Goal: Navigation & Orientation: Find specific page/section

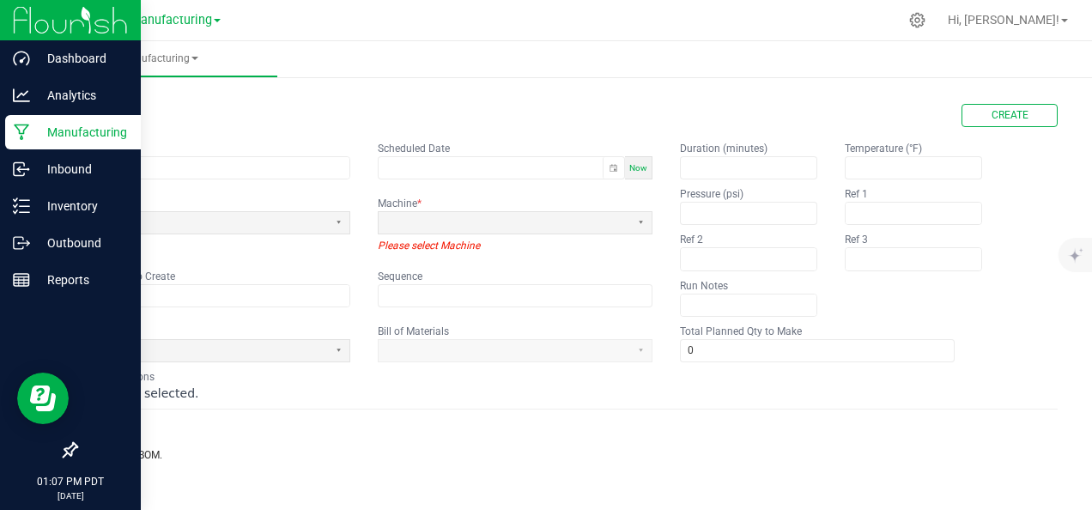
click at [33, 129] on p "Manufacturing" at bounding box center [81, 132] width 103 height 21
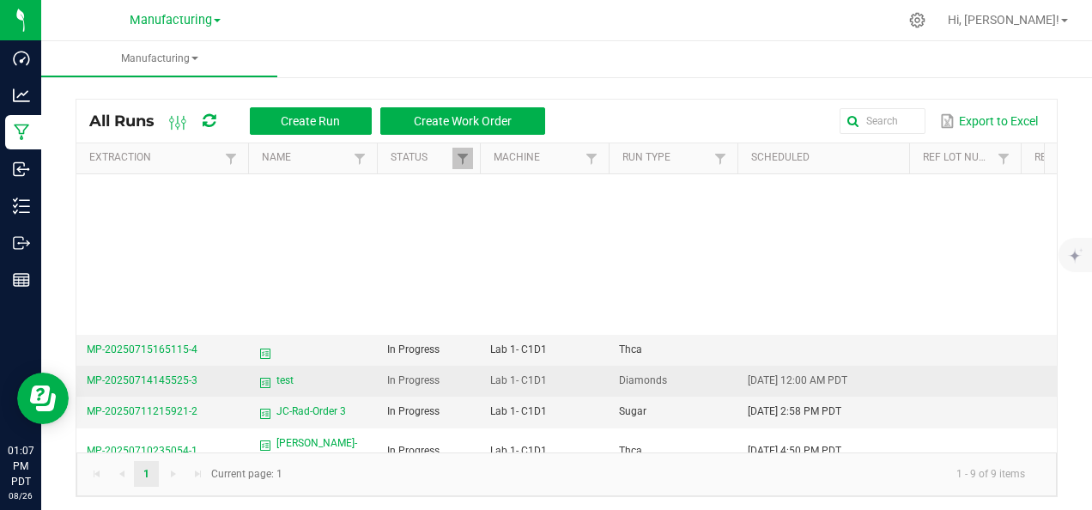
click at [297, 372] on span "test" at bounding box center [312, 380] width 108 height 16
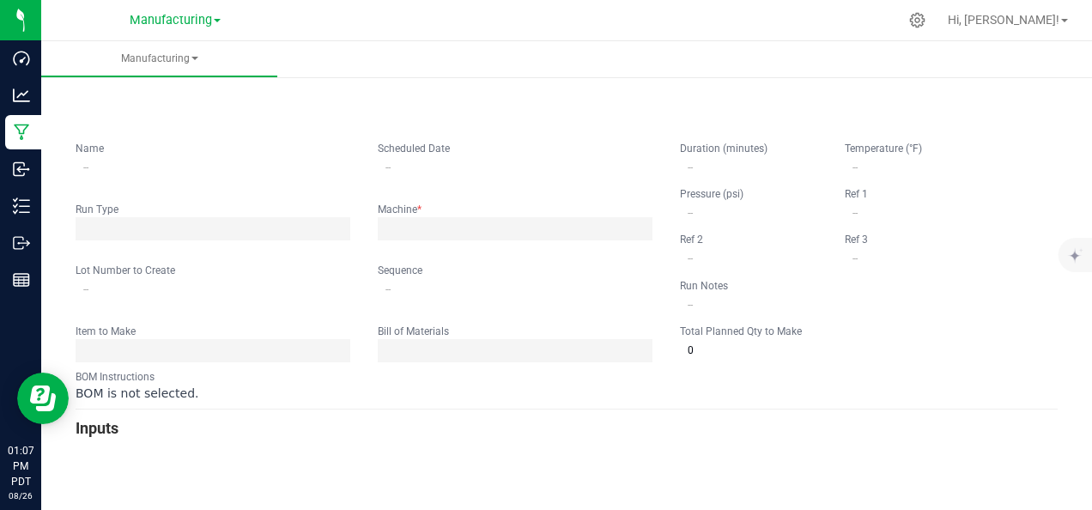
type input "test"
type input "[DATE] 12:00 AM"
type input "0"
type input "60"
type input "-10"
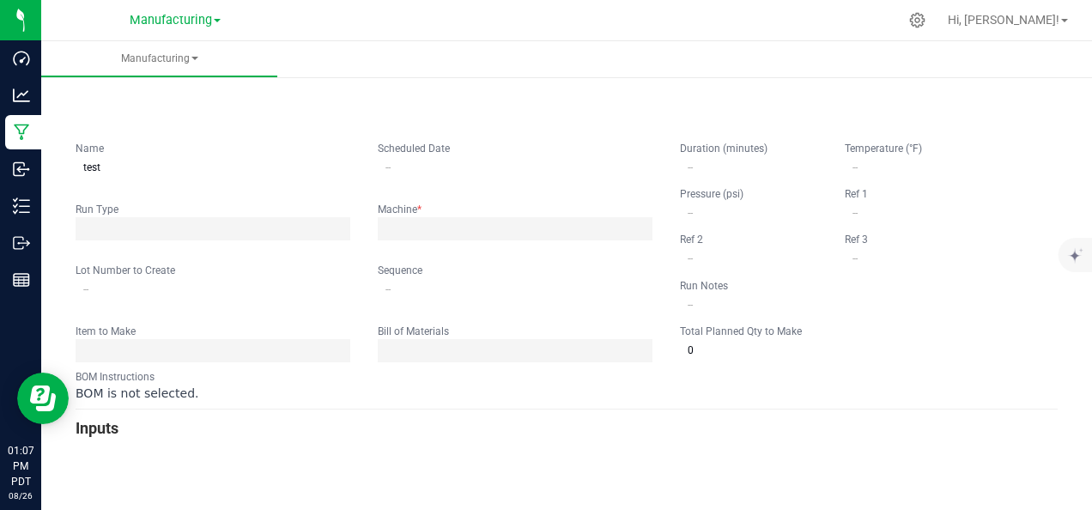
type input "75"
type input "had trouble with nitrogen change out"
type input "1,000"
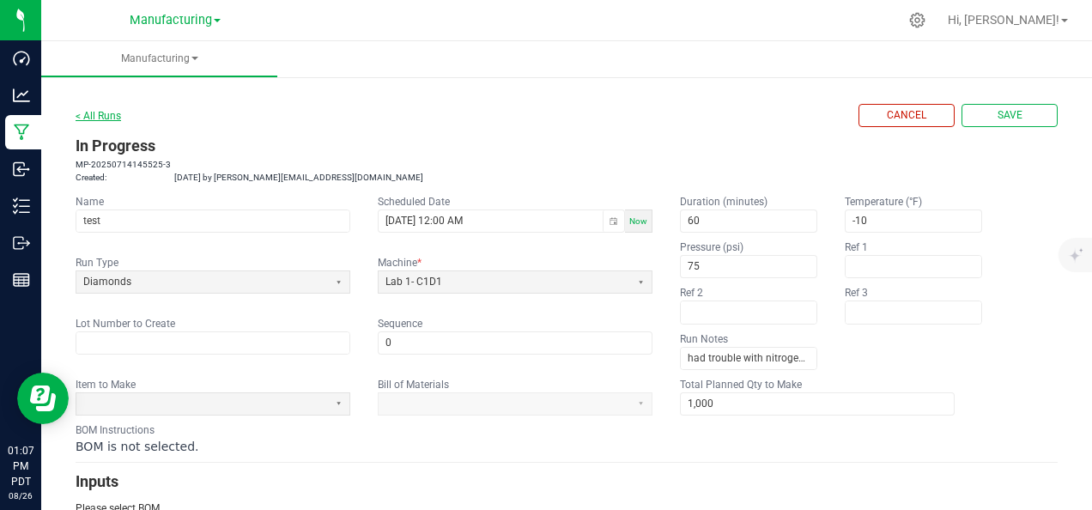
click at [92, 110] on link "< All Runs" at bounding box center [98, 116] width 45 height 12
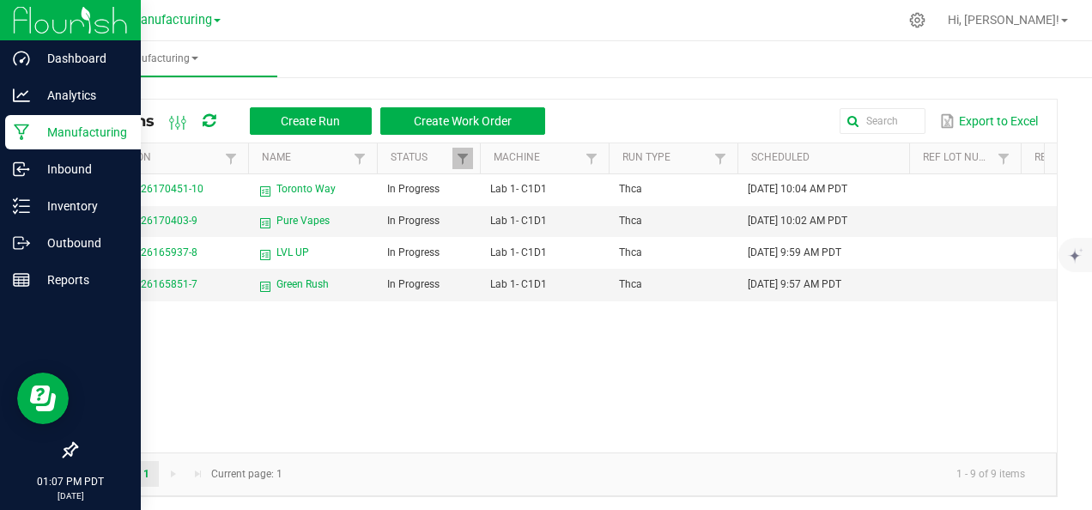
click at [90, 26] on img at bounding box center [70, 20] width 115 height 40
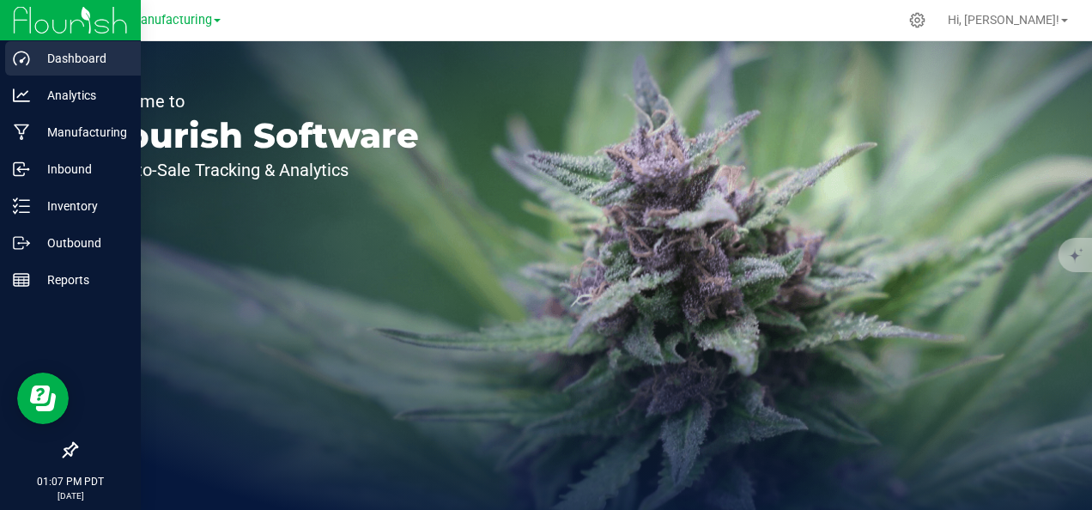
click at [71, 56] on p "Dashboard" at bounding box center [81, 58] width 103 height 21
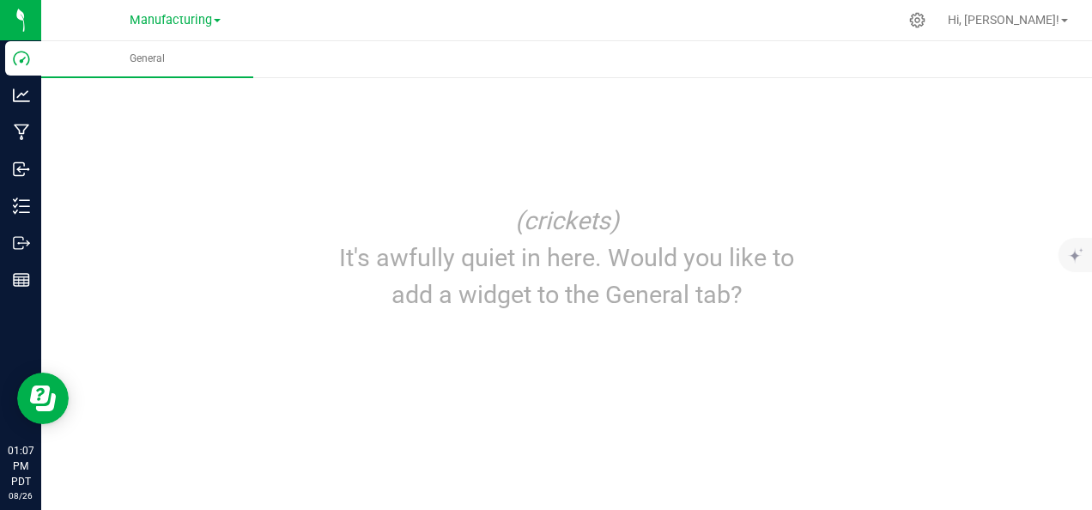
click at [154, 38] on nav "Manufacturing Distribution Manufacturing Hi, [PERSON_NAME]! Manage Settings Pri…" at bounding box center [566, 20] width 1051 height 41
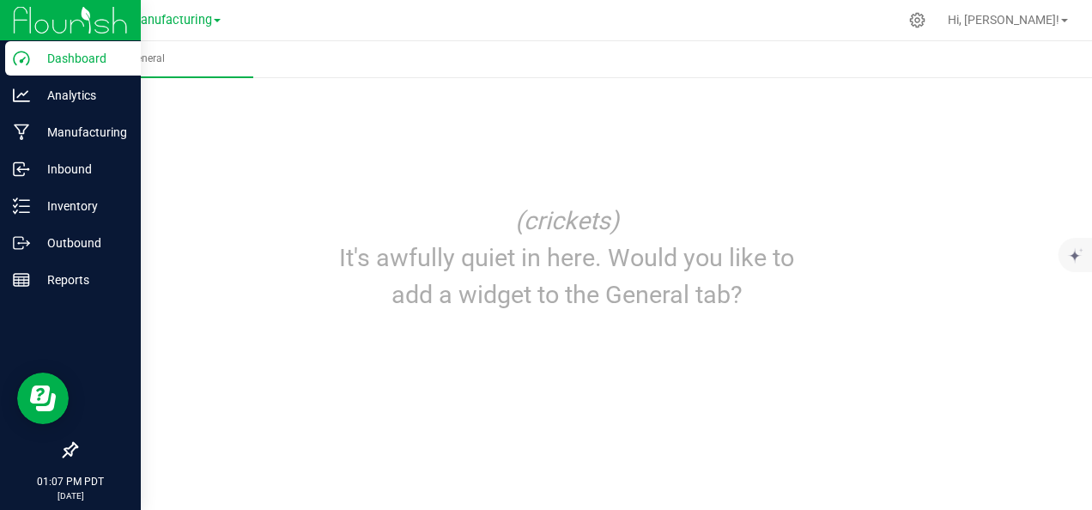
click at [25, 13] on img at bounding box center [70, 20] width 115 height 40
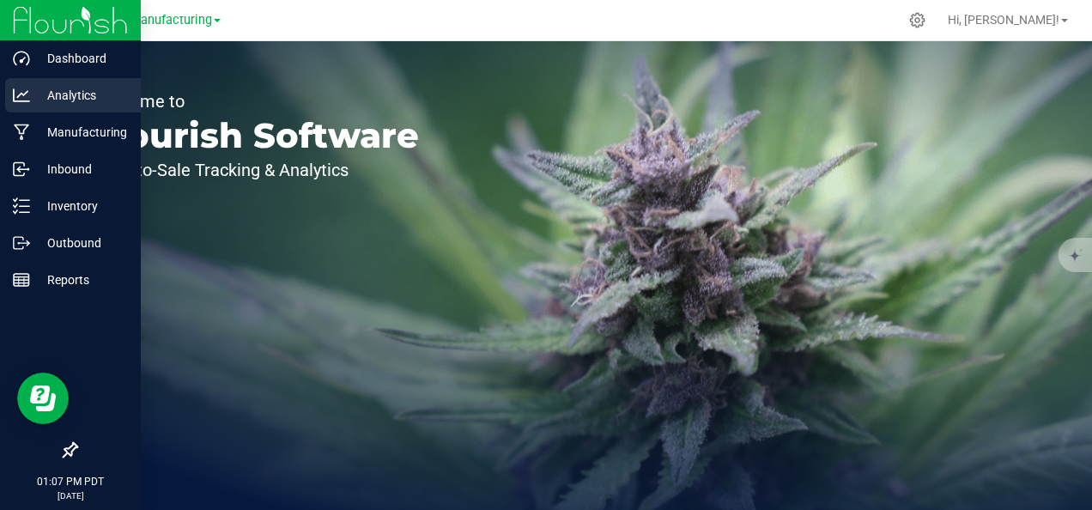
click at [30, 99] on p "Analytics" at bounding box center [81, 95] width 103 height 21
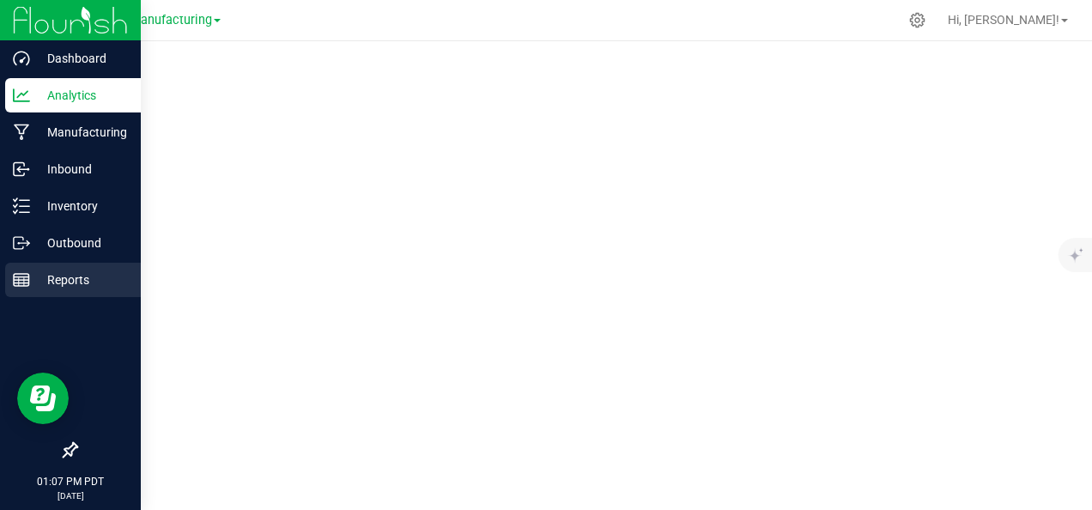
click at [69, 272] on p "Reports" at bounding box center [81, 279] width 103 height 21
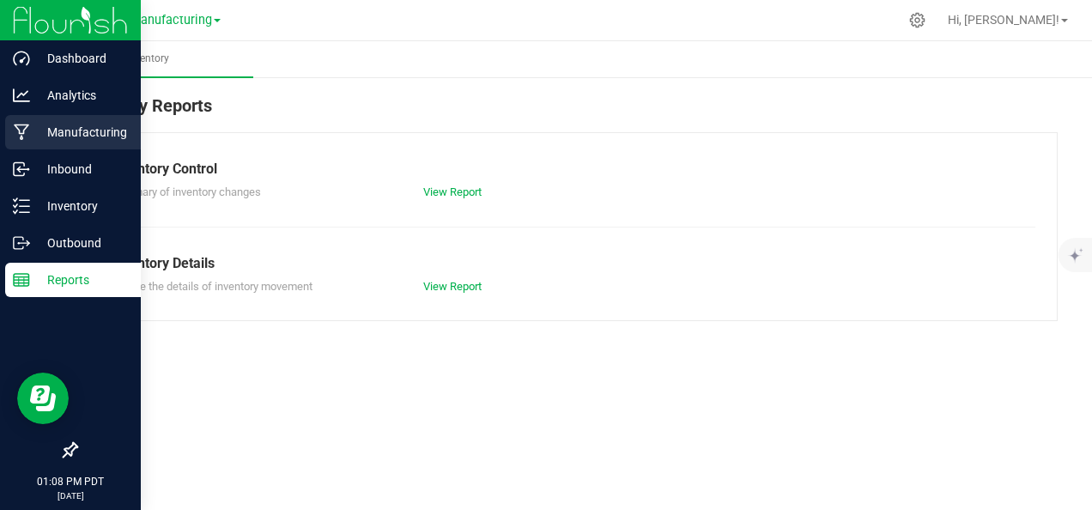
click at [30, 134] on p "Manufacturing" at bounding box center [81, 132] width 103 height 21
